Goal: Task Accomplishment & Management: Manage account settings

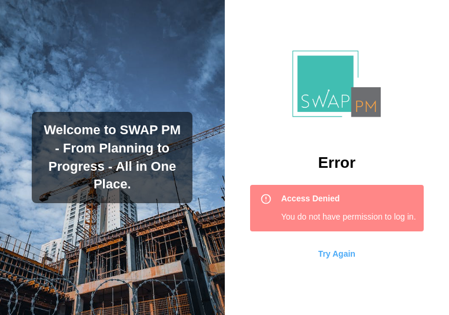
click at [347, 254] on span "Try Again" at bounding box center [336, 254] width 37 height 20
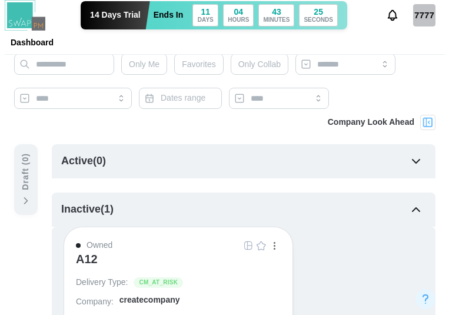
scroll to position [177, 0]
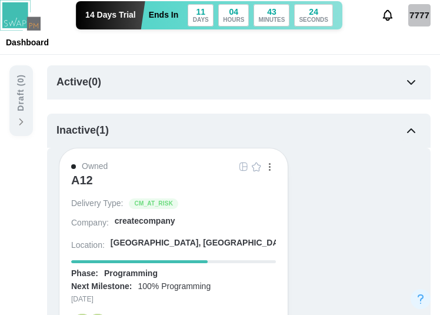
click at [422, 16] on div "7777" at bounding box center [419, 15] width 22 height 22
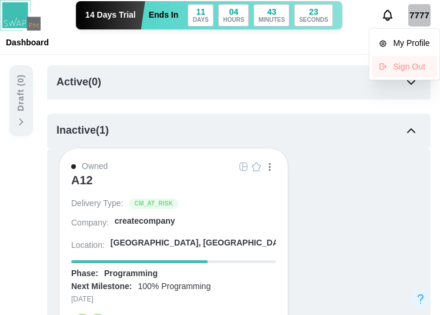
click at [395, 71] on div "Sign Out" at bounding box center [411, 66] width 36 height 9
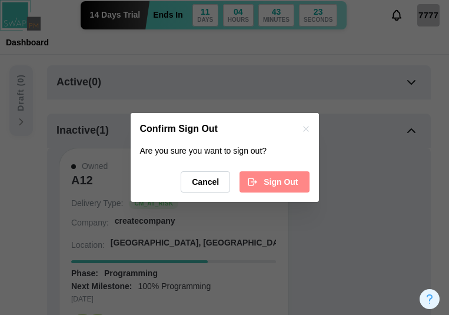
click at [264, 189] on div "Sign Out" at bounding box center [272, 182] width 51 height 20
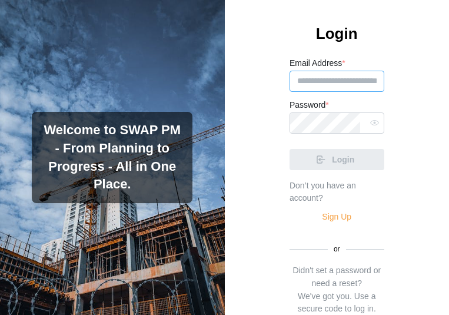
type input "**********"
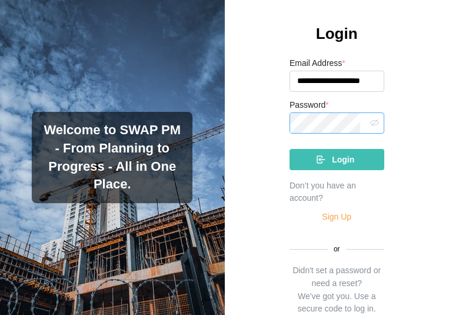
click at [367, 124] on button "button" at bounding box center [374, 122] width 15 height 15
click at [356, 159] on div "Login" at bounding box center [335, 159] width 76 height 20
